Goal: Task Accomplishment & Management: Manage account settings

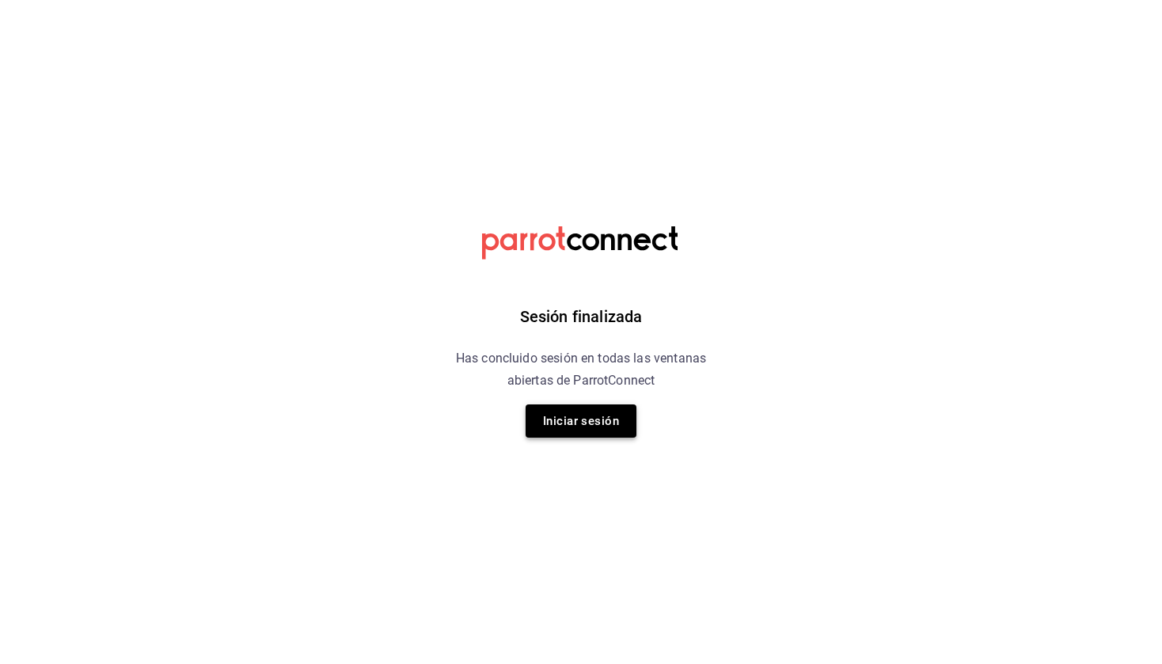
click at [585, 419] on button "Iniciar sesión" at bounding box center [581, 420] width 111 height 33
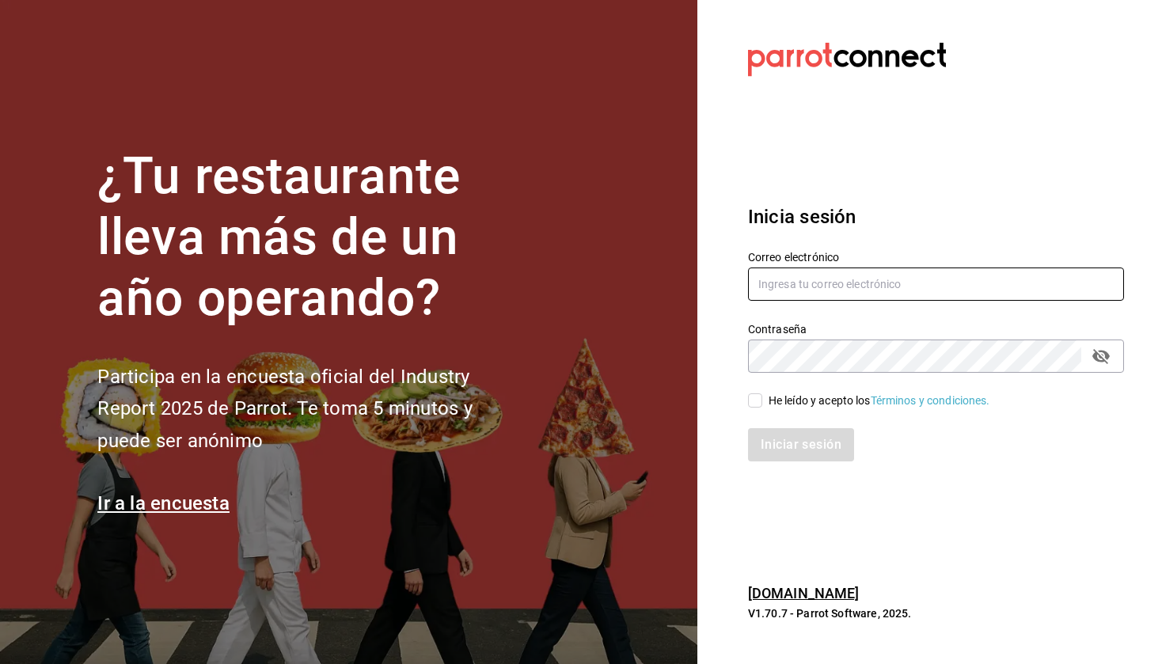
type input "correodecedric@gmail.com"
click at [754, 404] on input "He leído y acepto los Términos y condiciones." at bounding box center [755, 400] width 14 height 14
checkbox input "true"
click at [765, 430] on button "Iniciar sesión" at bounding box center [802, 444] width 108 height 33
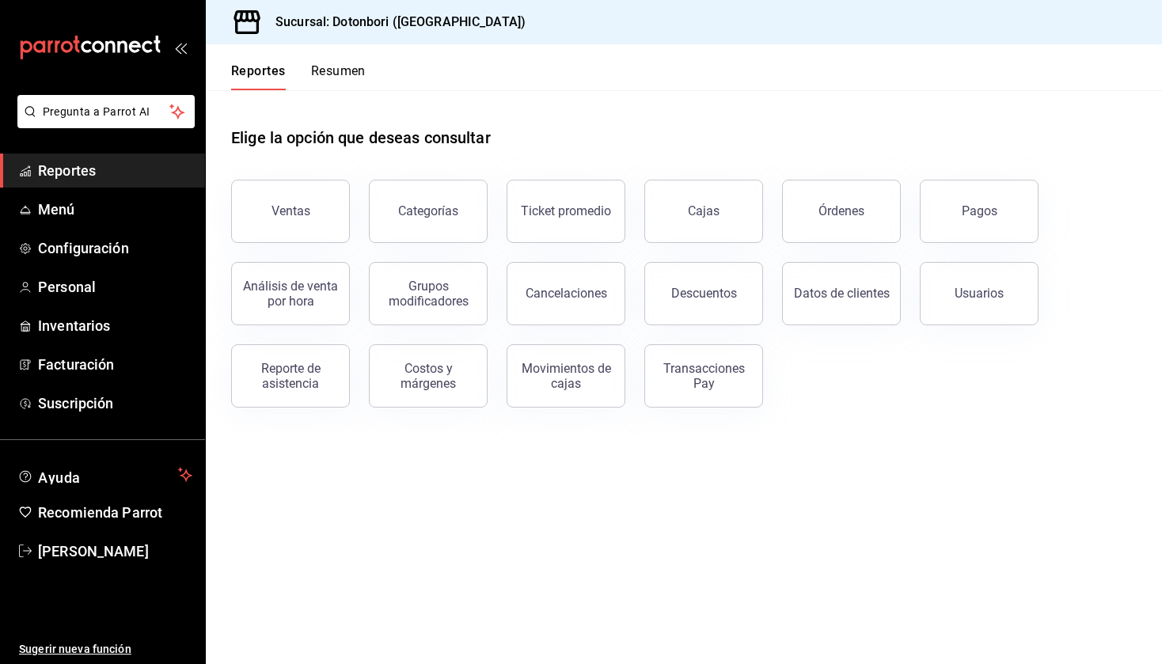
click at [332, 81] on button "Resumen" at bounding box center [338, 76] width 55 height 27
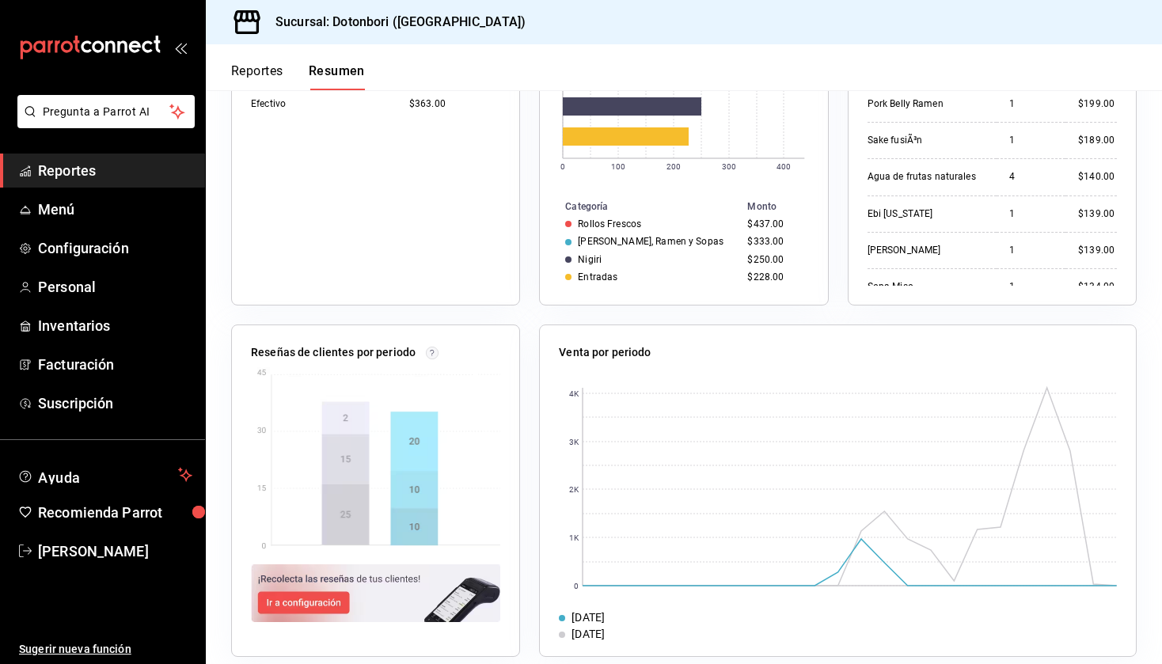
scroll to position [410, 0]
